Goal: Task Accomplishment & Management: Use online tool/utility

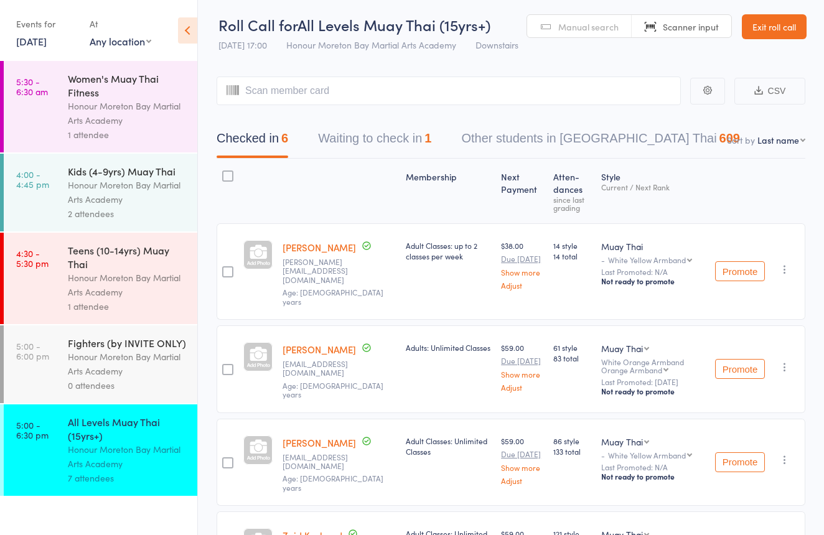
click at [756, 32] on link "Exit roll call" at bounding box center [773, 26] width 65 height 25
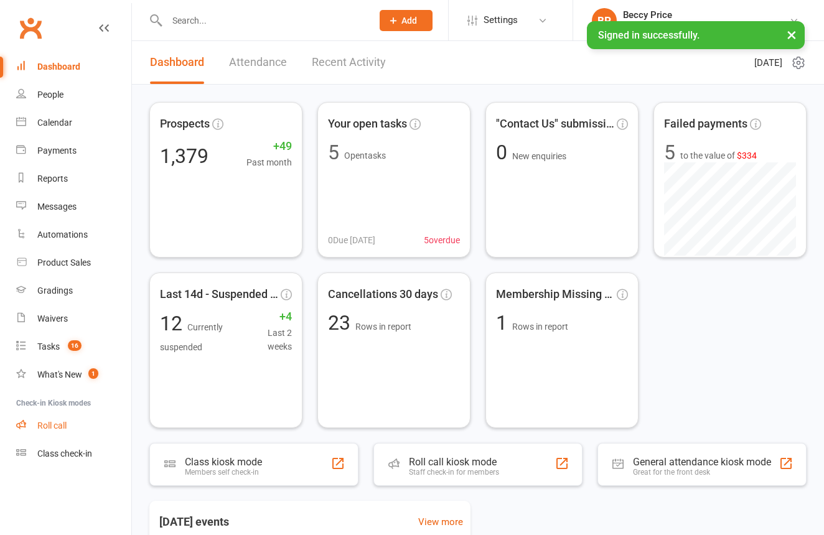
click at [63, 425] on div "Roll call" at bounding box center [51, 425] width 29 height 10
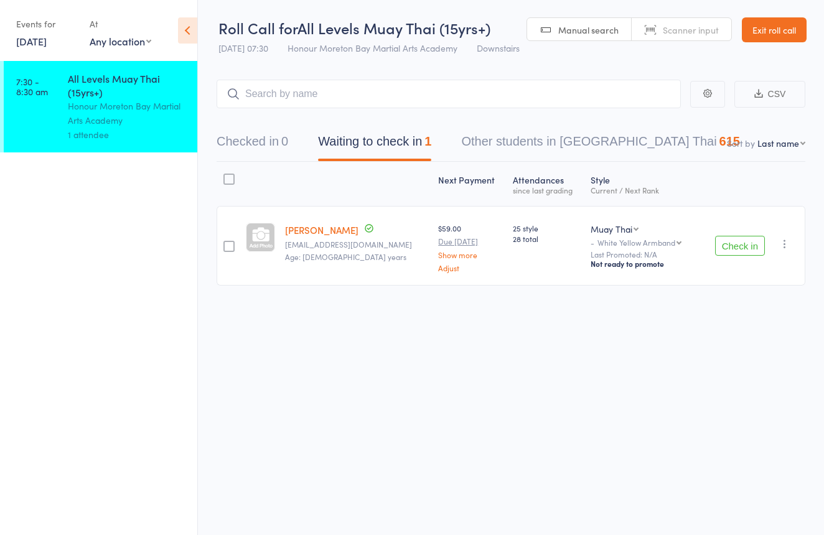
click at [665, 18] on link "Scanner input" at bounding box center [681, 30] width 100 height 24
click at [662, 33] on span "Scanner input" at bounding box center [690, 30] width 56 height 12
click at [670, 29] on span "Scanner input" at bounding box center [690, 30] width 56 height 12
type input "b"
type input "2702451"
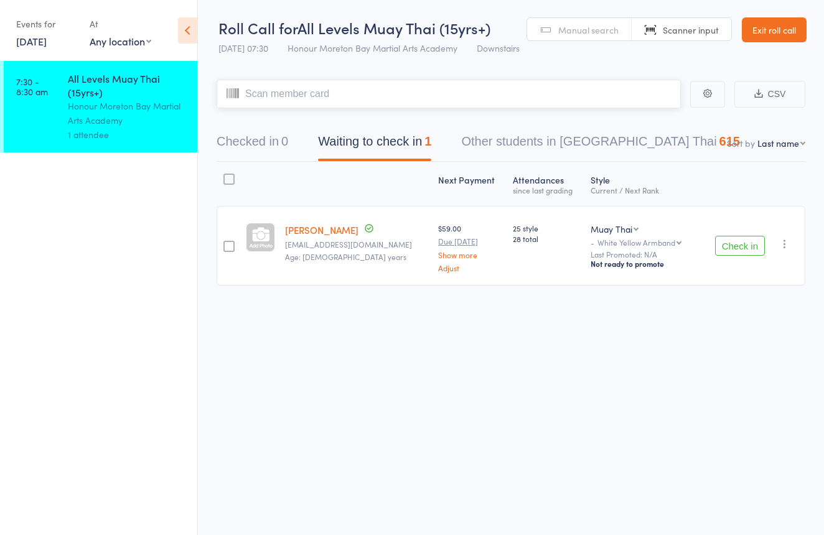
click at [262, 146] on button "Checked in 0" at bounding box center [252, 144] width 72 height 33
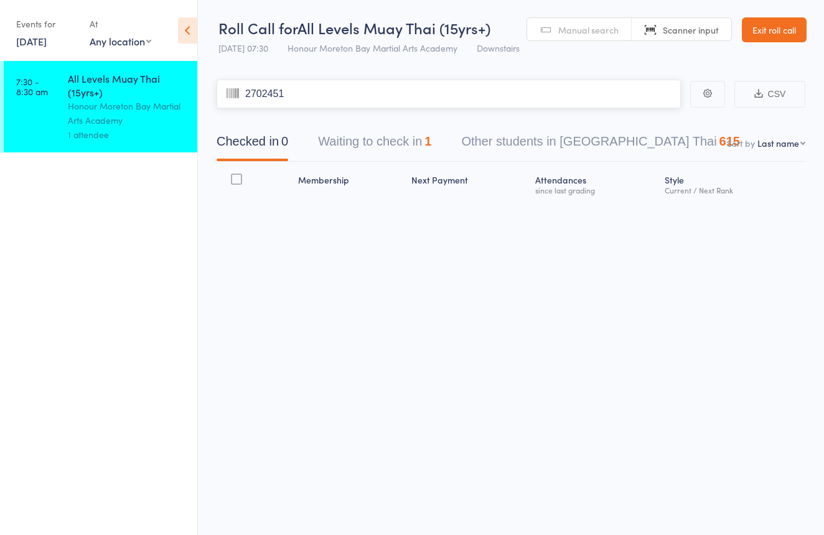
type input "2702451"
type input "2694706"
